Goal: Task Accomplishment & Management: Complete application form

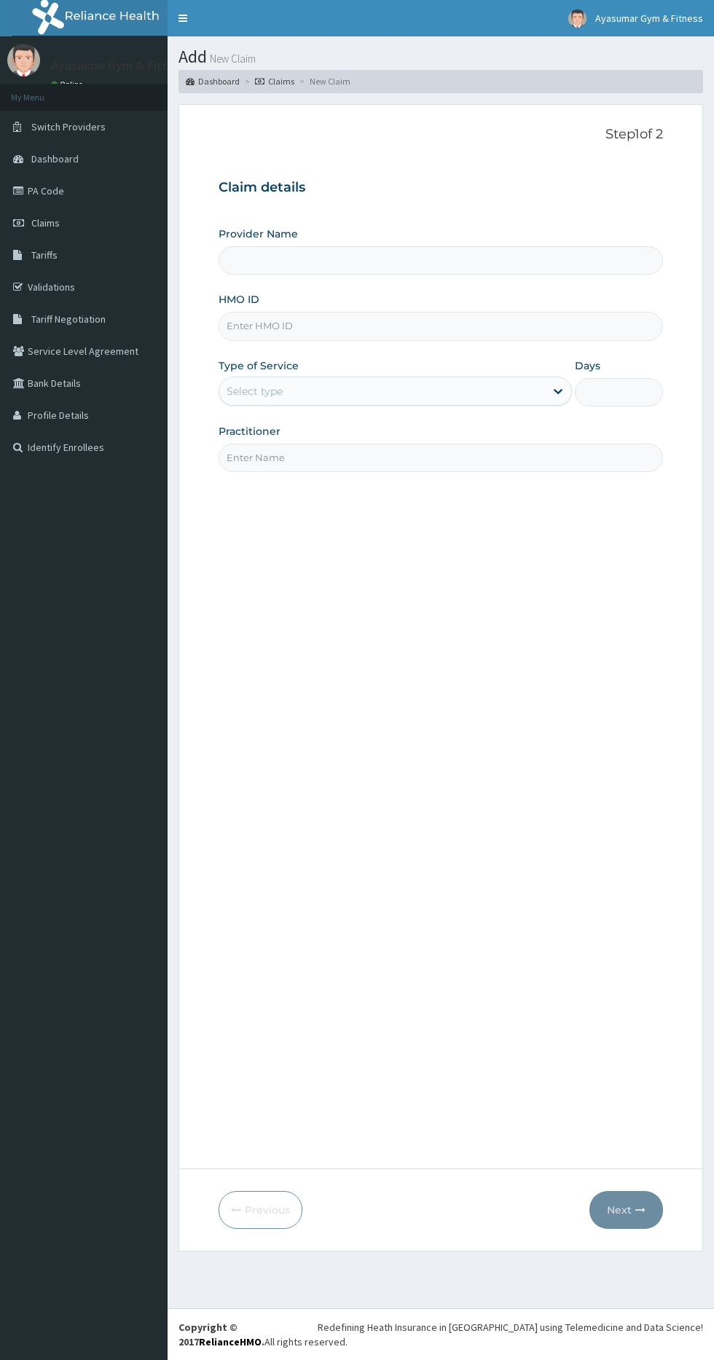
click at [436, 313] on input "HMO ID" at bounding box center [441, 326] width 444 height 28
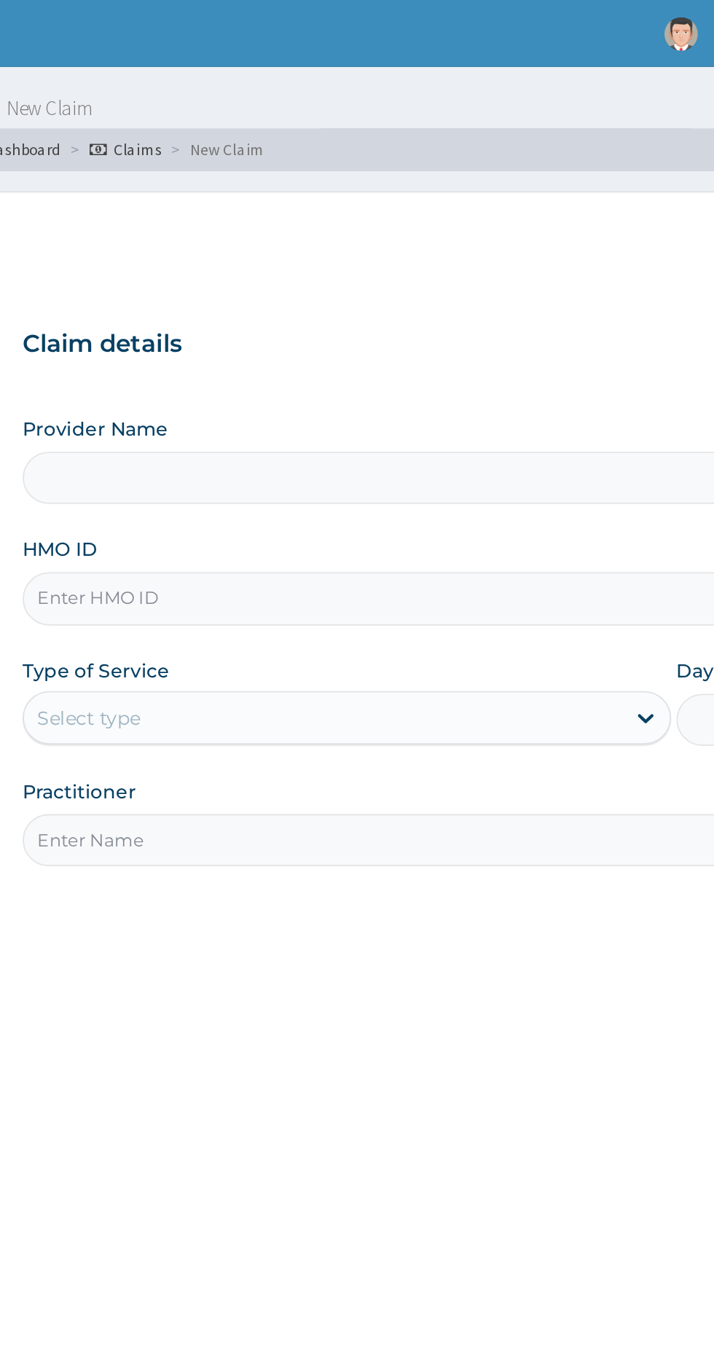
type input "Ayasumar Gym & Fitness Center"
type input "1"
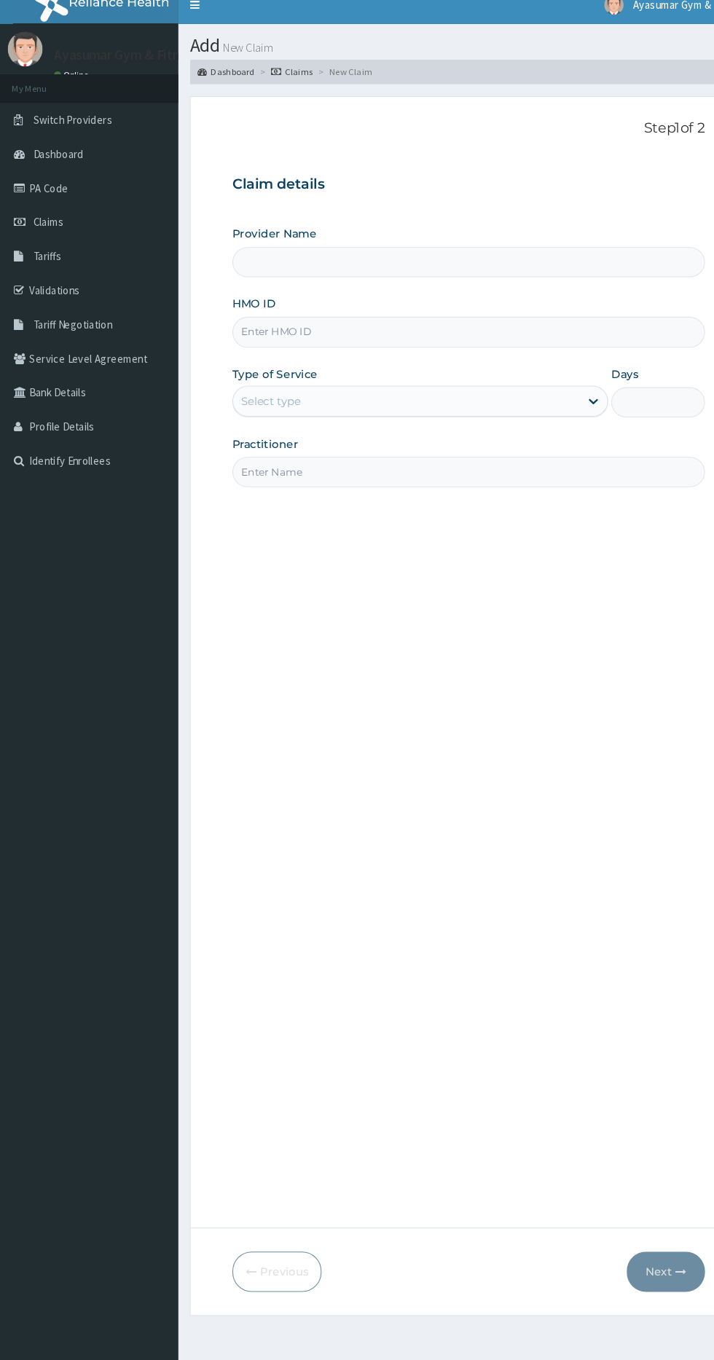
type input "Ayasumar Gym & Fitness Center"
type input "1"
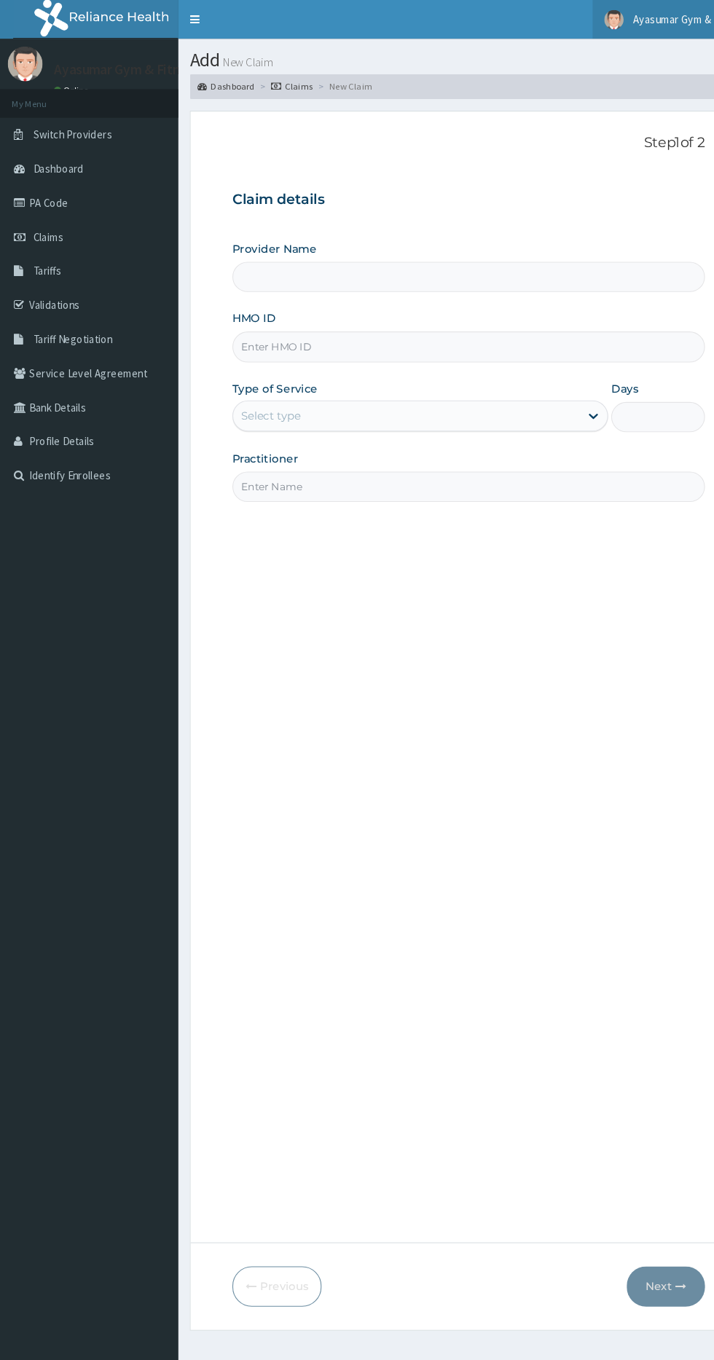
click at [644, 17] on span "Ayasumar Gym & Fitness" at bounding box center [649, 18] width 108 height 13
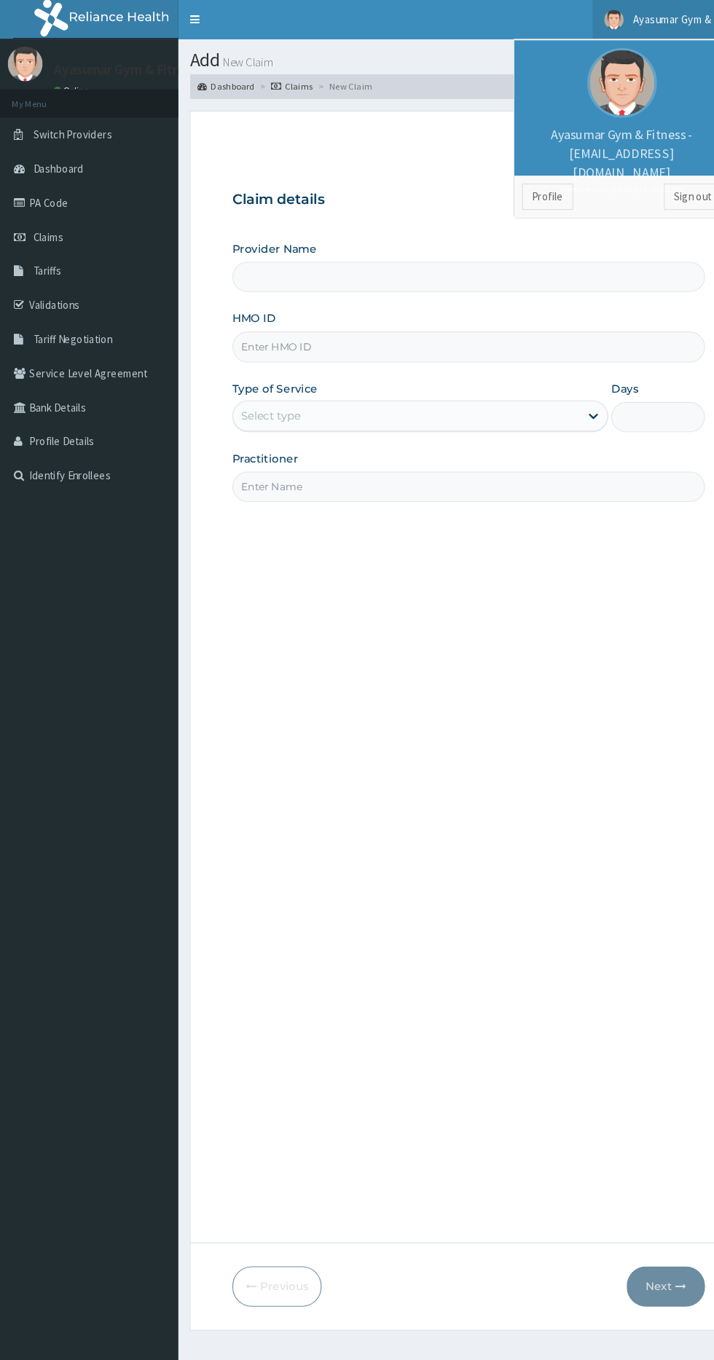
type input "Ayasumar Gym & Fitness Center"
type input "1"
click at [653, 179] on link "Sign out" at bounding box center [651, 185] width 55 height 25
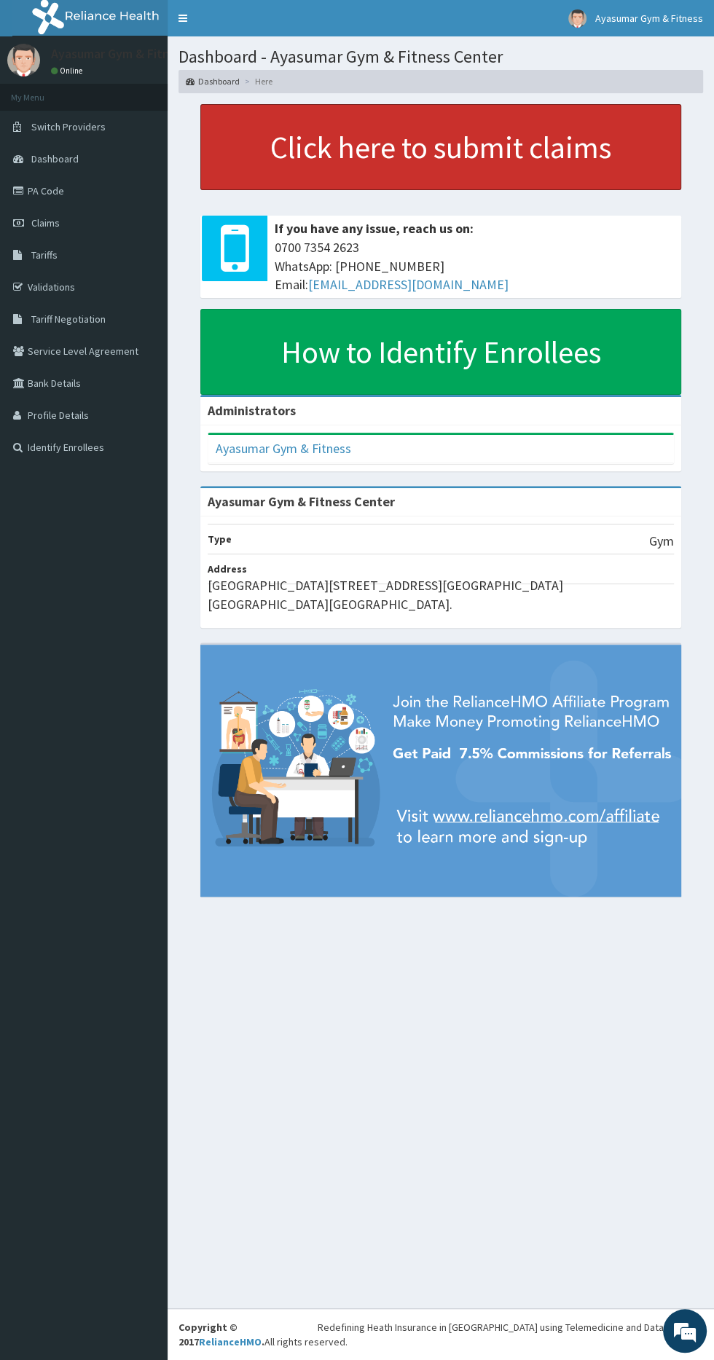
click at [311, 165] on link "Click here to submit claims" at bounding box center [440, 147] width 481 height 86
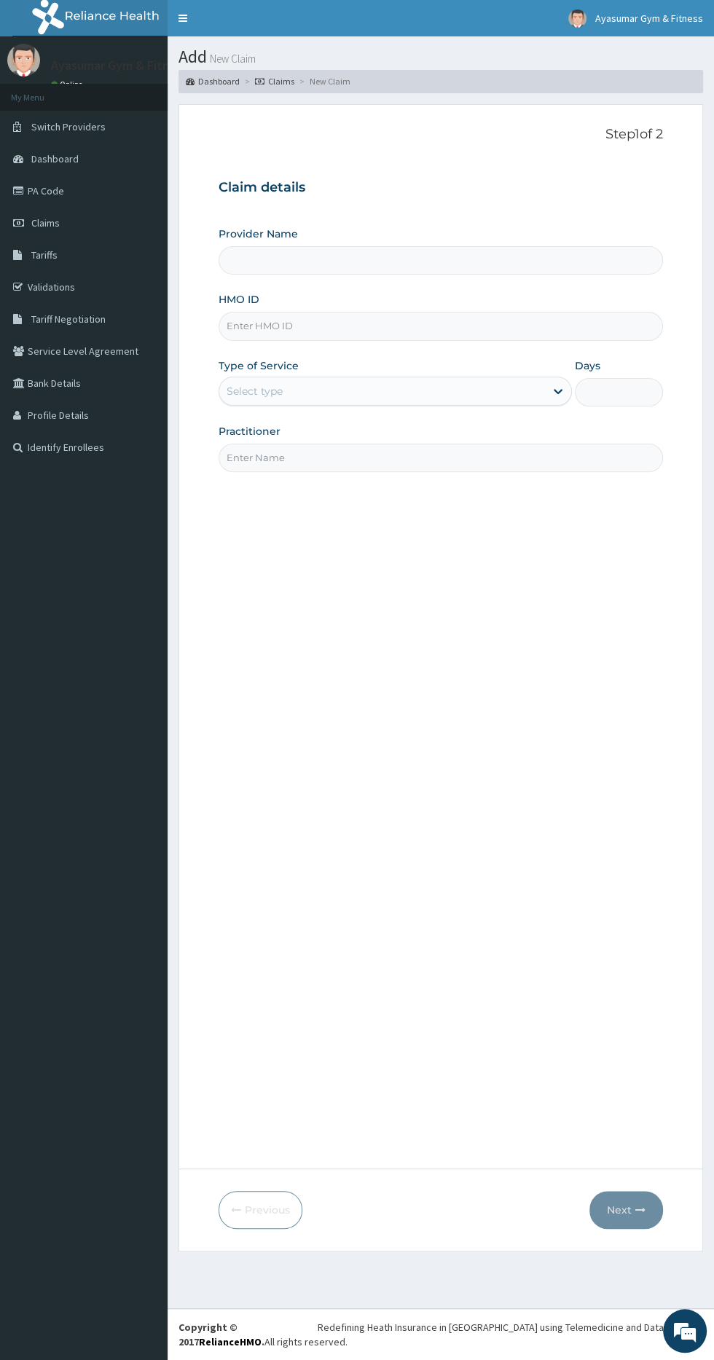
click at [495, 325] on input "HMO ID" at bounding box center [441, 326] width 444 height 28
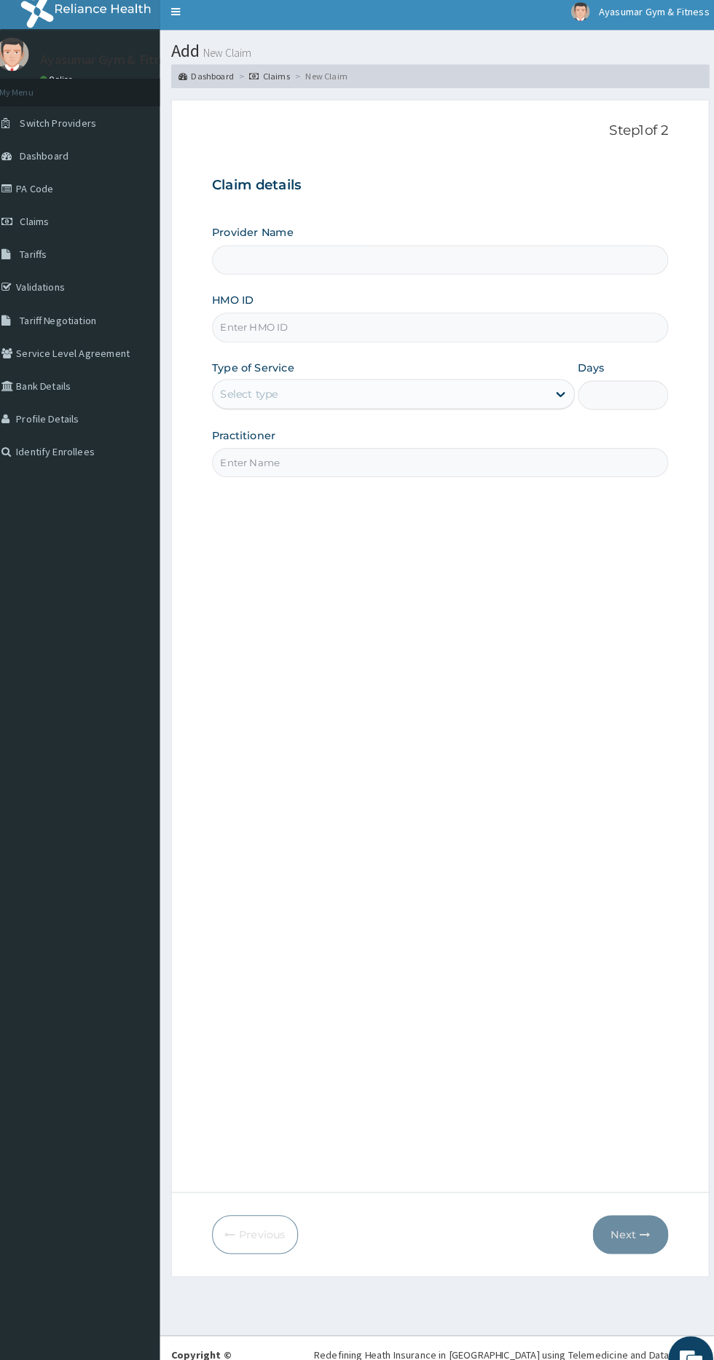
type input "Ayasumar Gym & Fitness Center"
type input "1"
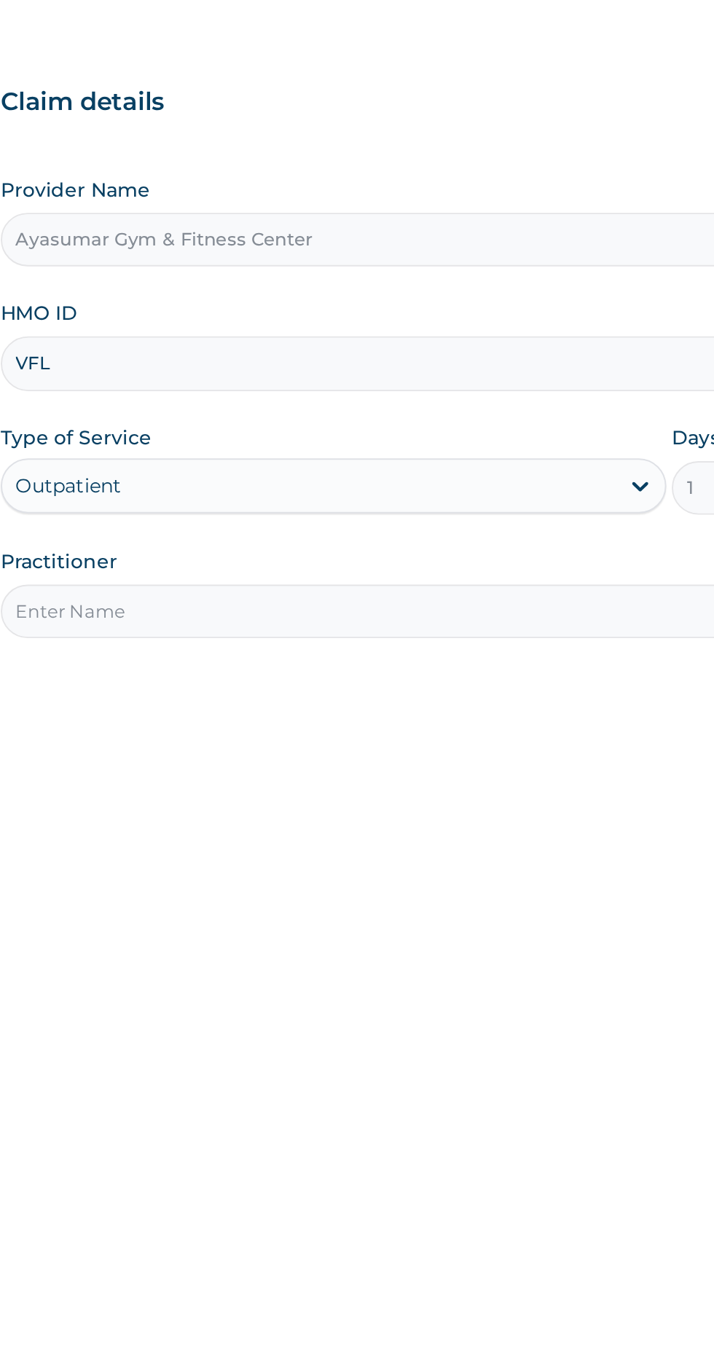
type input "VFL/10119/A"
click at [257, 456] on input "Practitioner" at bounding box center [441, 458] width 444 height 28
type input "COACH BEAM"
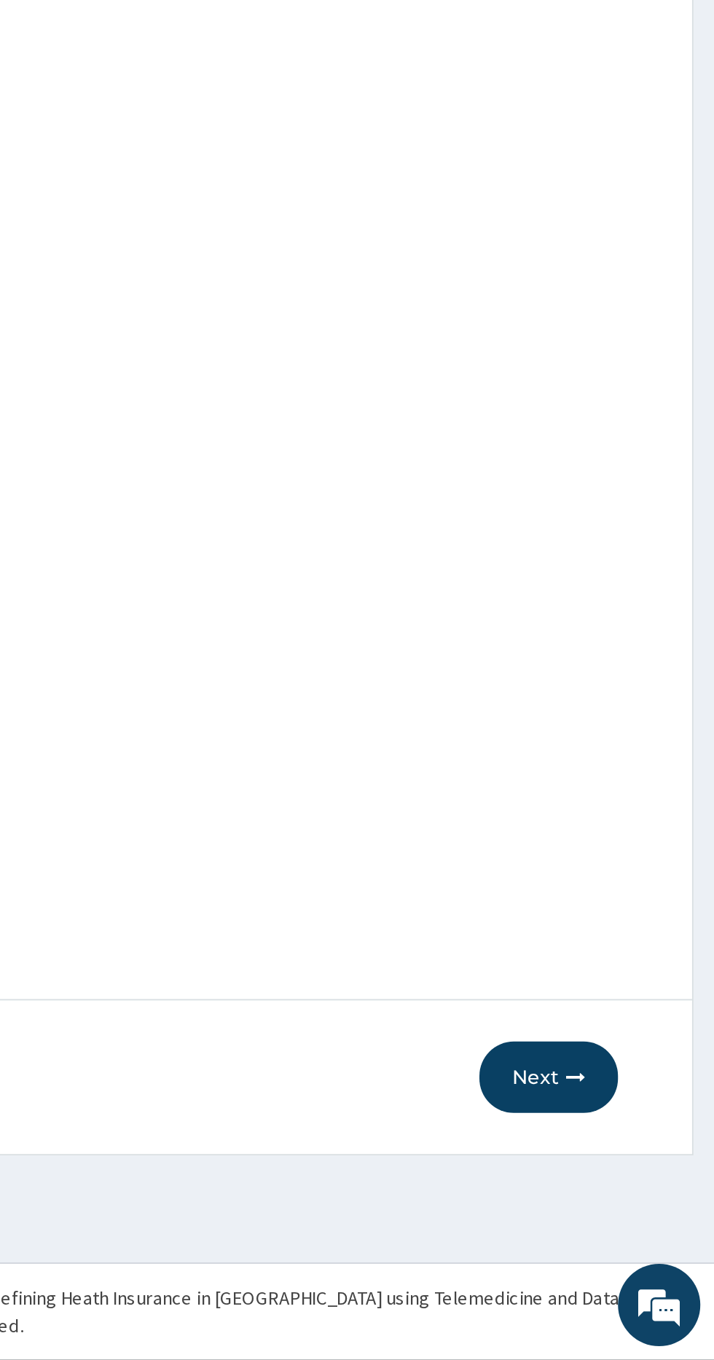
click at [640, 1209] on icon "button" at bounding box center [640, 1210] width 10 height 10
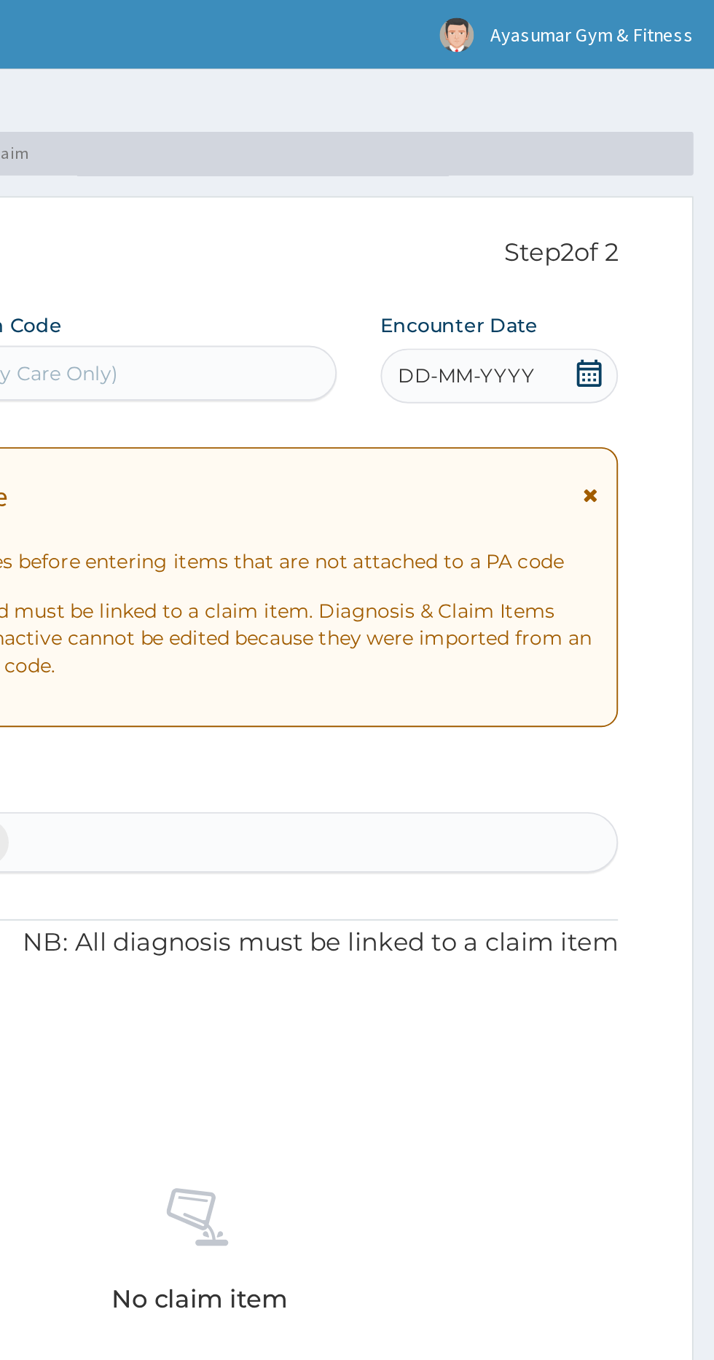
click at [648, 210] on div "DD-MM-YYYY" at bounding box center [600, 199] width 126 height 29
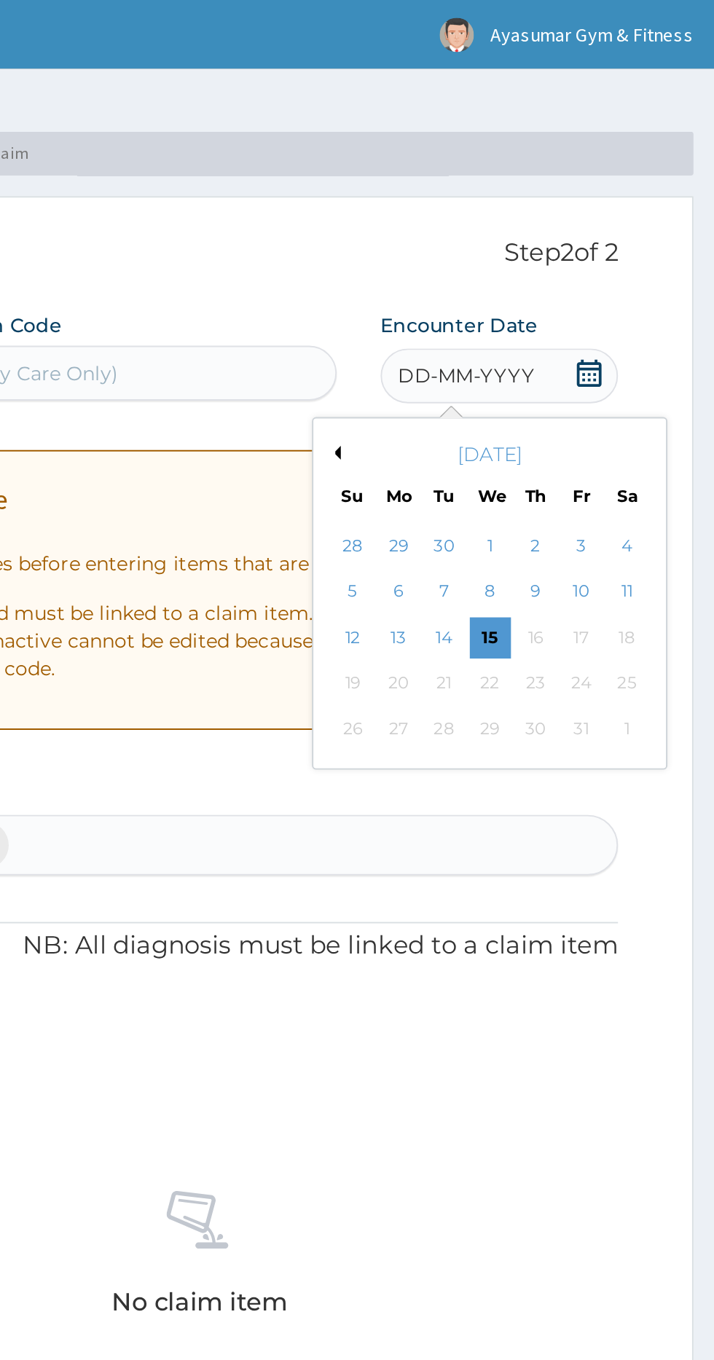
click at [594, 338] on div "15" at bounding box center [594, 339] width 22 height 22
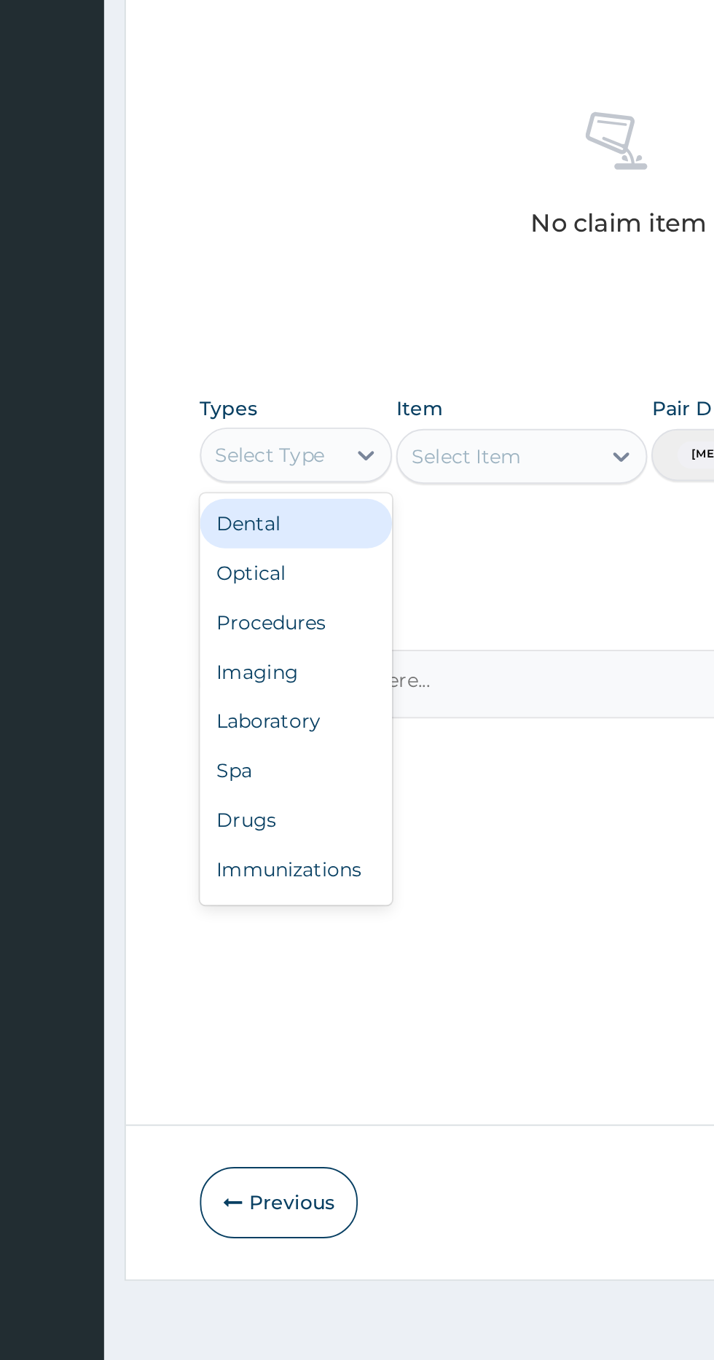
scroll to position [49, 0]
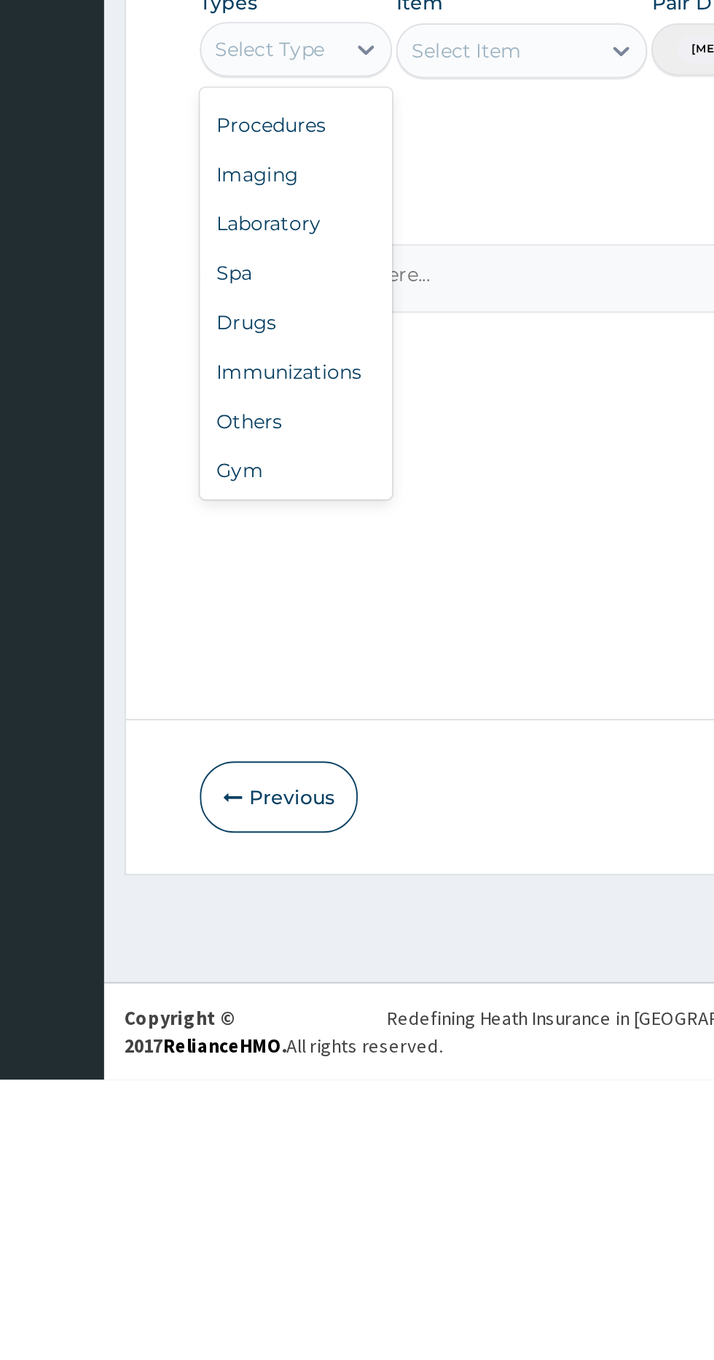
click at [253, 1045] on div "Gym" at bounding box center [270, 1036] width 102 height 26
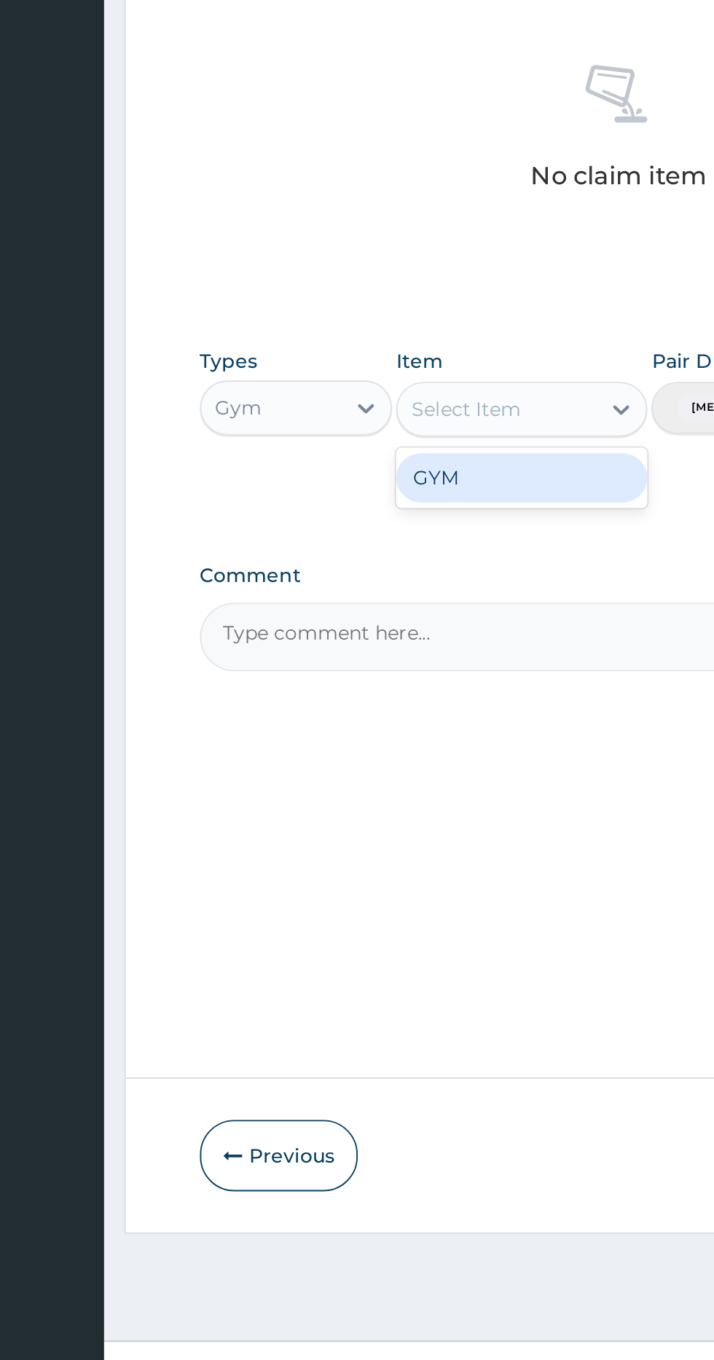
click at [345, 848] on div "GYM" at bounding box center [389, 850] width 133 height 26
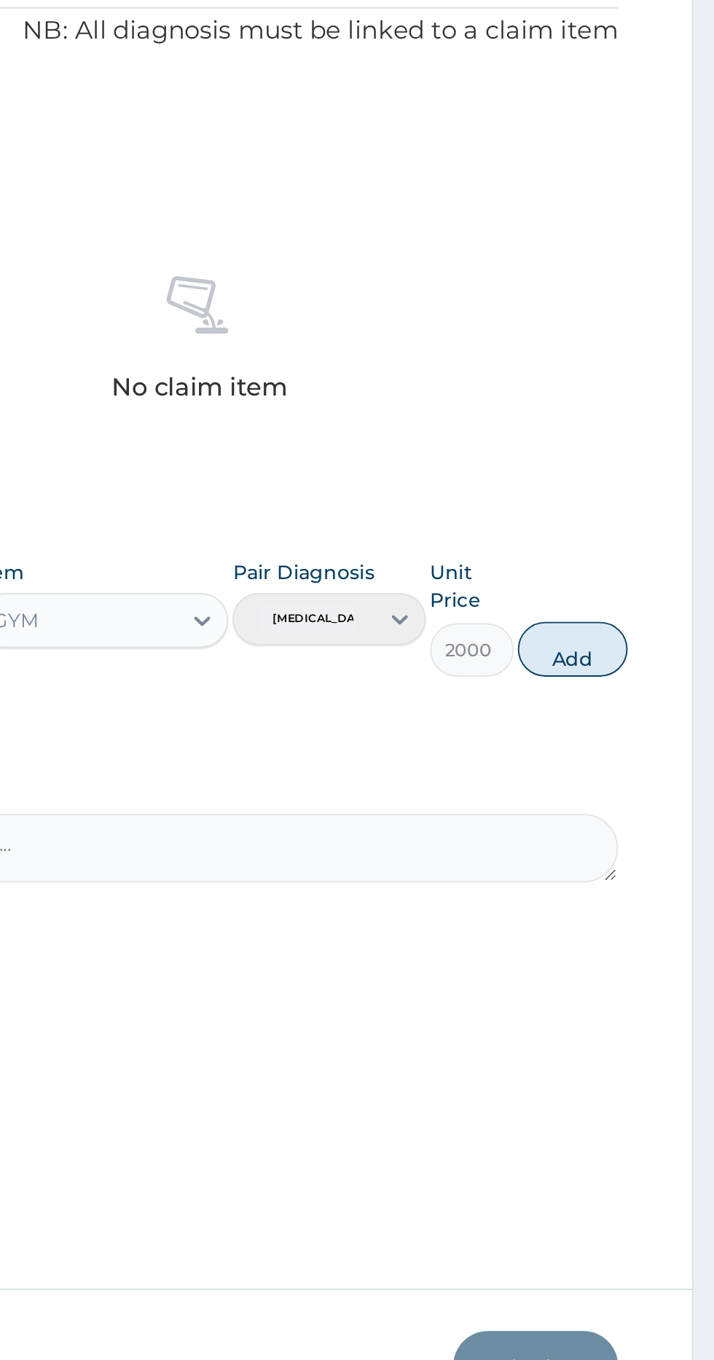
scroll to position [0, 0]
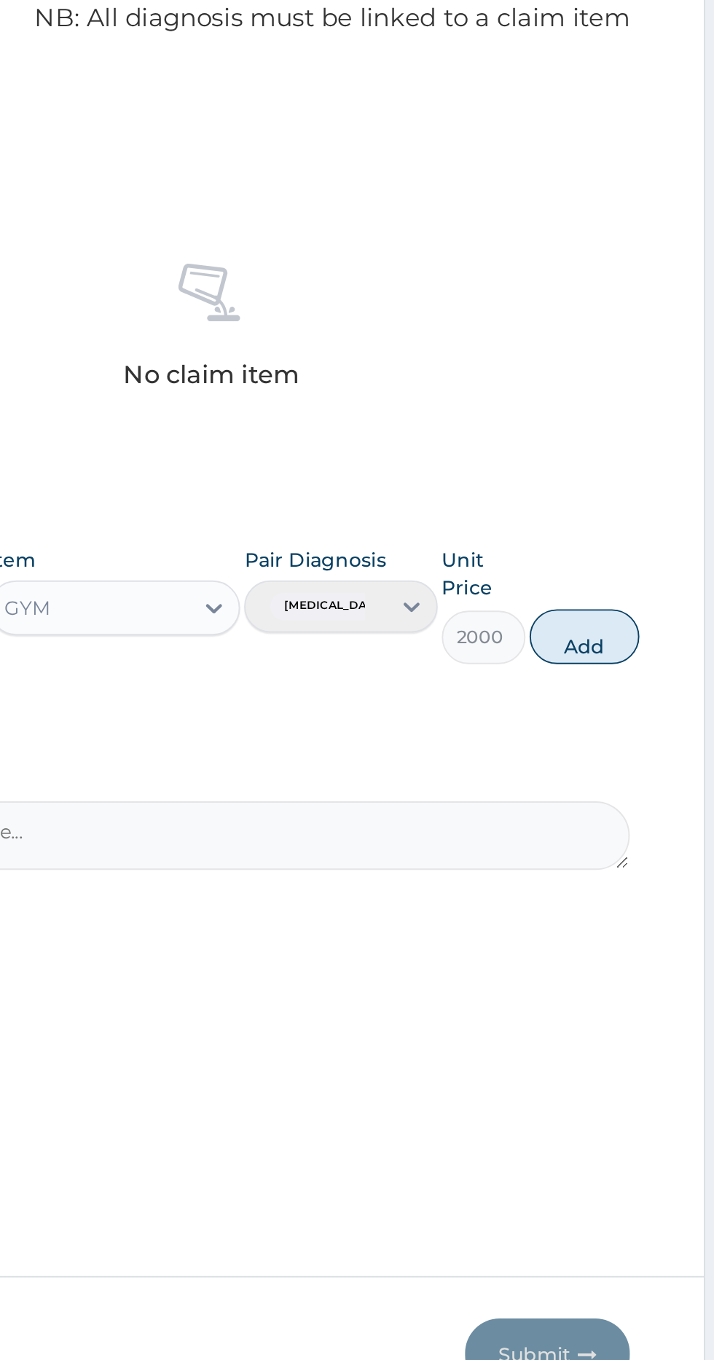
click at [646, 822] on button "Add" at bounding box center [639, 828] width 58 height 29
type input "0"
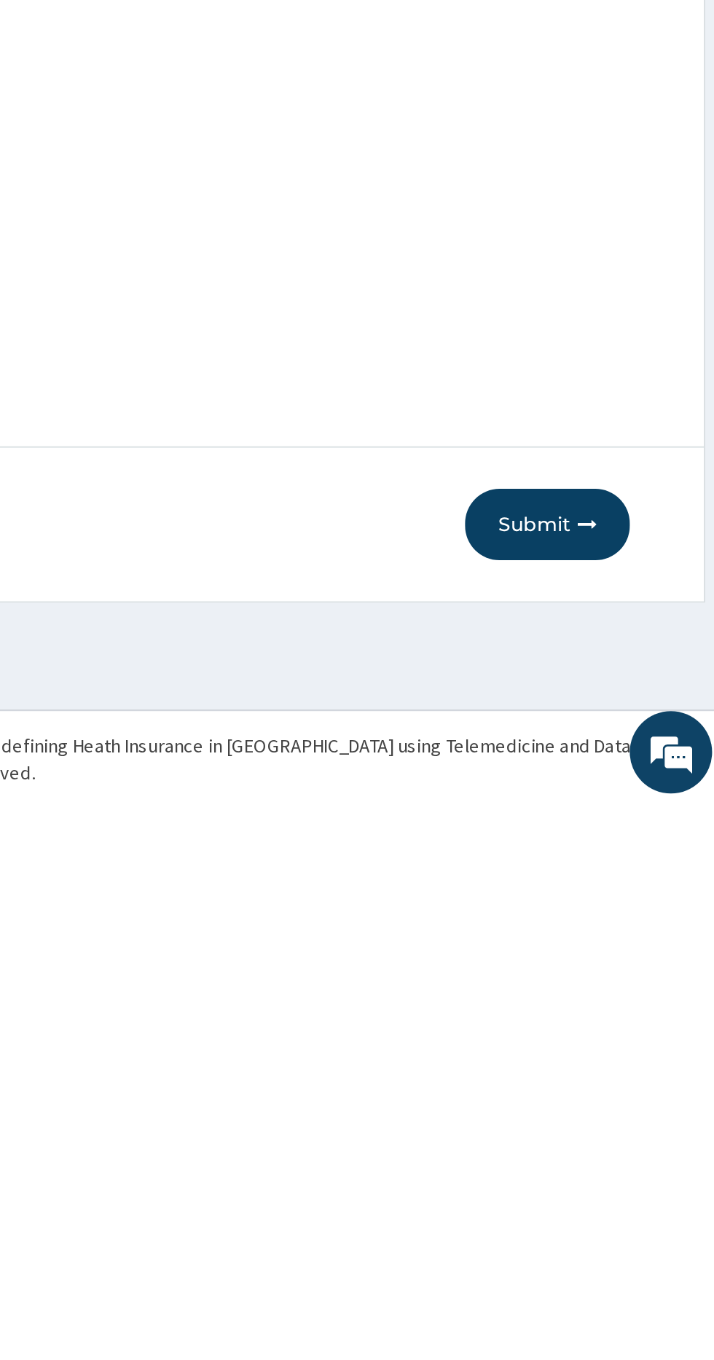
click at [626, 1201] on button "Submit" at bounding box center [618, 1210] width 87 height 38
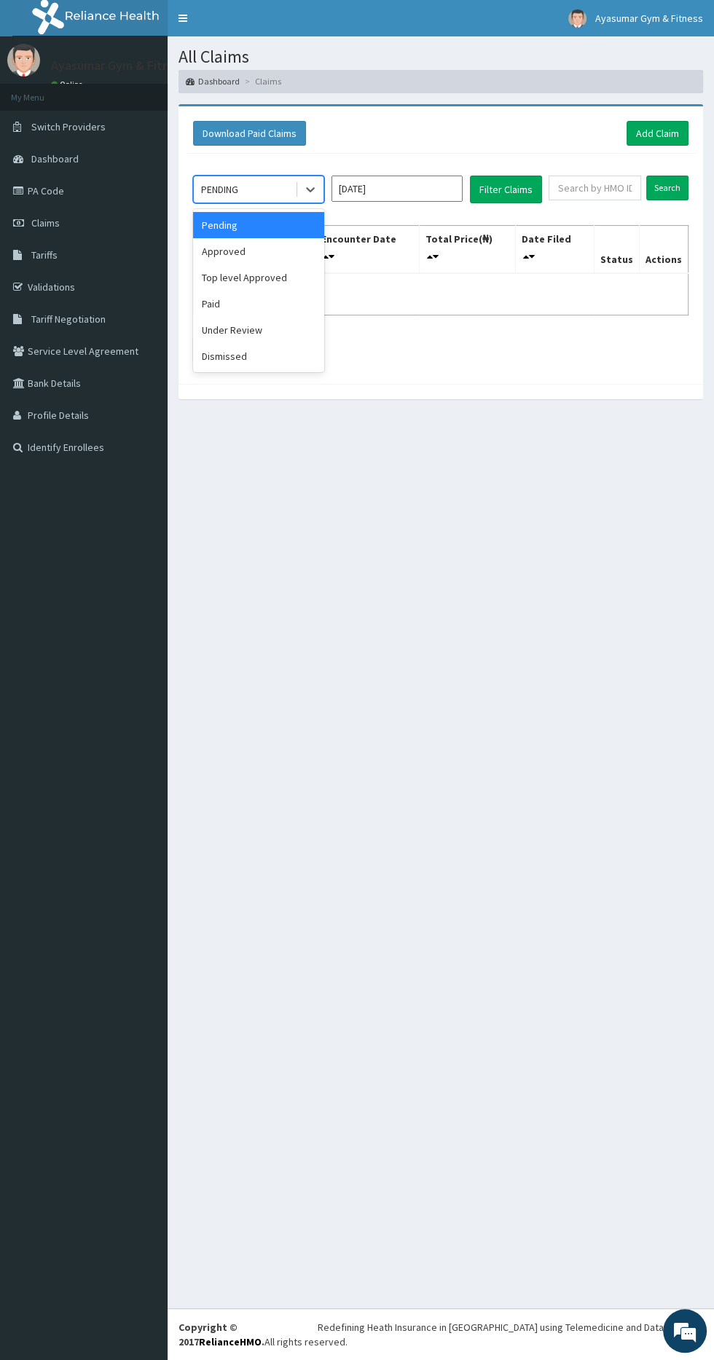
click at [289, 256] on div "Approved" at bounding box center [258, 251] width 131 height 26
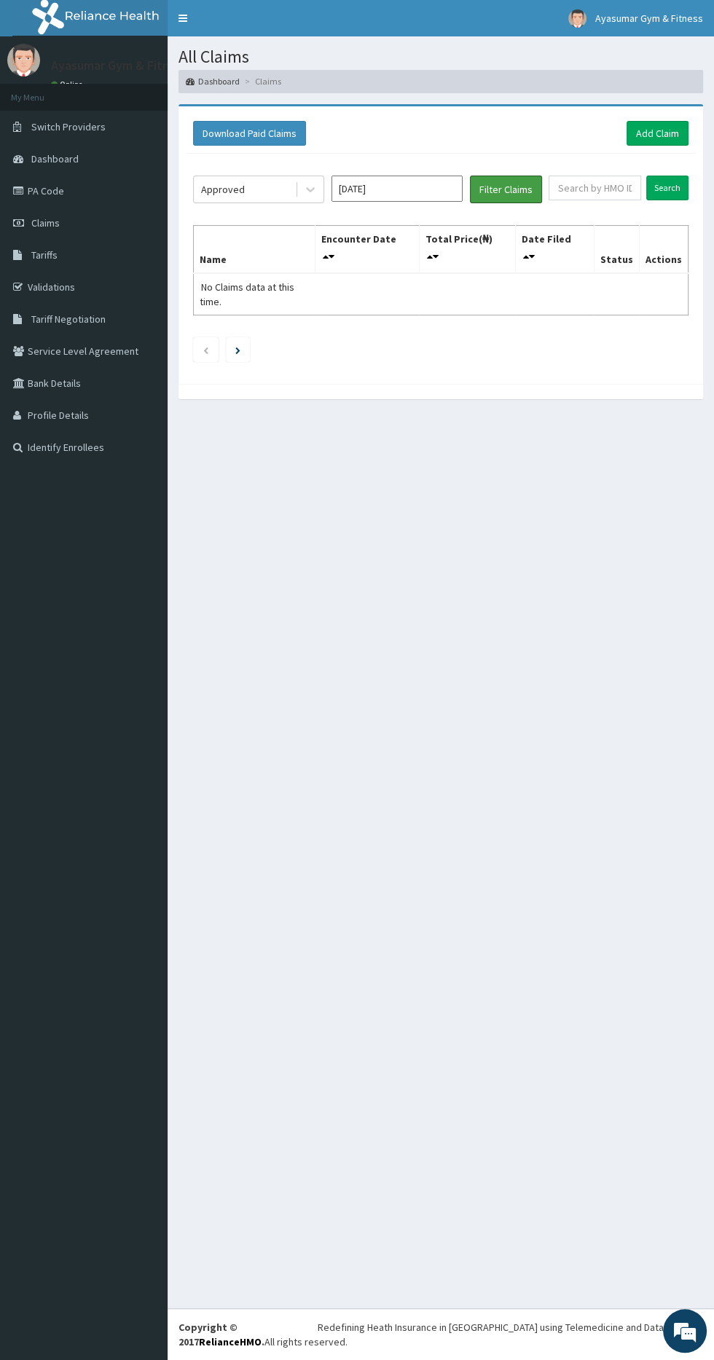
click at [504, 194] on button "Filter Claims" at bounding box center [506, 190] width 72 height 28
